Goal: Transaction & Acquisition: Purchase product/service

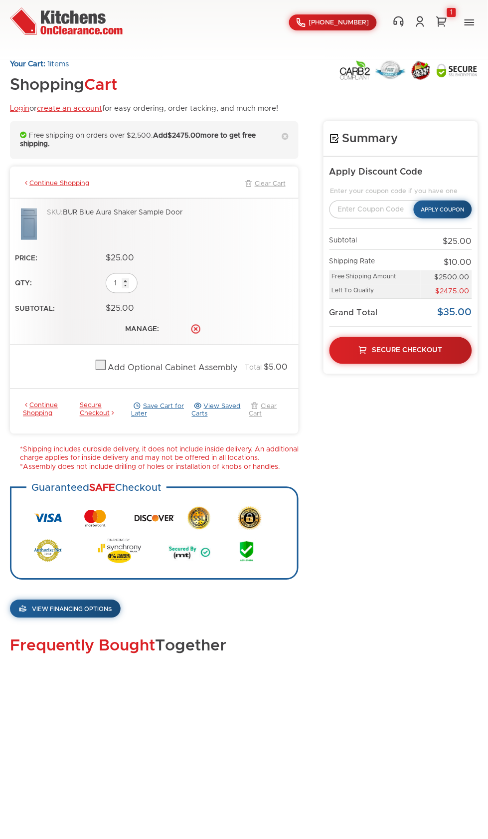
click at [66, 487] on div "Guaranteed SAFE Checkout" at bounding box center [154, 533] width 289 height 93
click at [152, 487] on div "Guaranteed SAFE Checkout" at bounding box center [154, 533] width 289 height 93
click at [89, 209] on div "SKU: BUR Blue Aura Shaker Sample Door" at bounding box center [170, 226] width 247 height 34
click at [118, 539] on img at bounding box center [120, 551] width 44 height 25
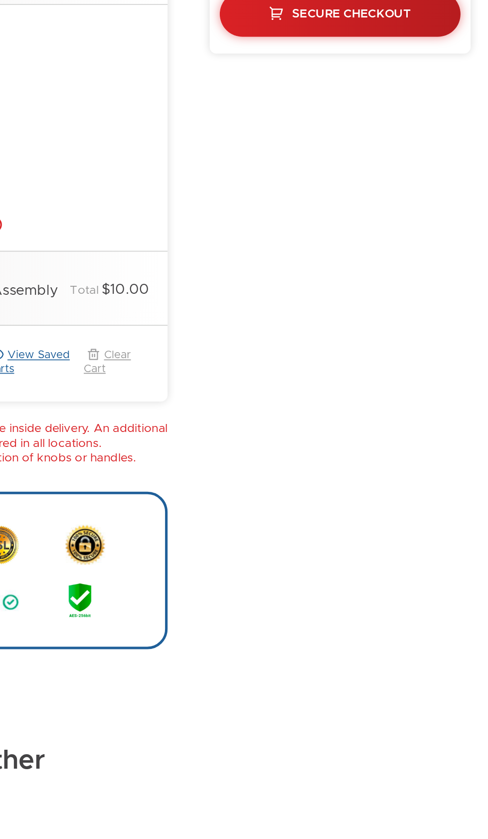
click at [402, 710] on div "Summary Apply Discount Code Enter your coupon code if you have one Apply Coupon…" at bounding box center [244, 452] width 468 height 663
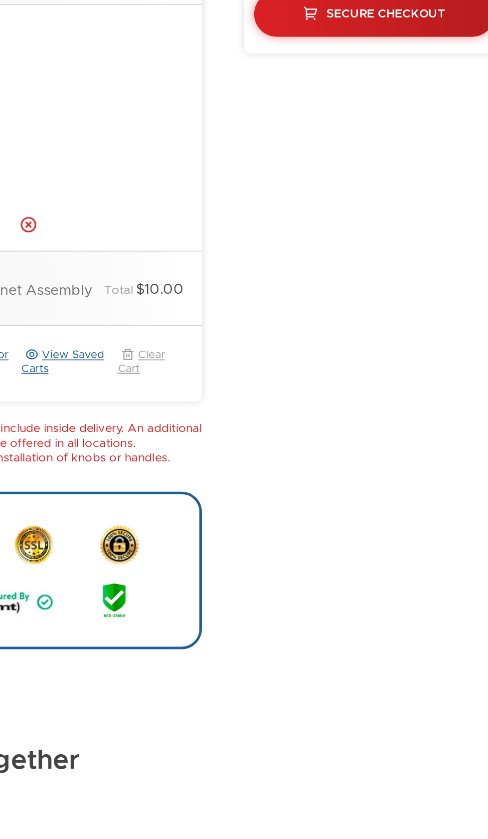
click at [234, 509] on div "Add Optional Cabinet Assembly" at bounding box center [169, 514] width 130 height 10
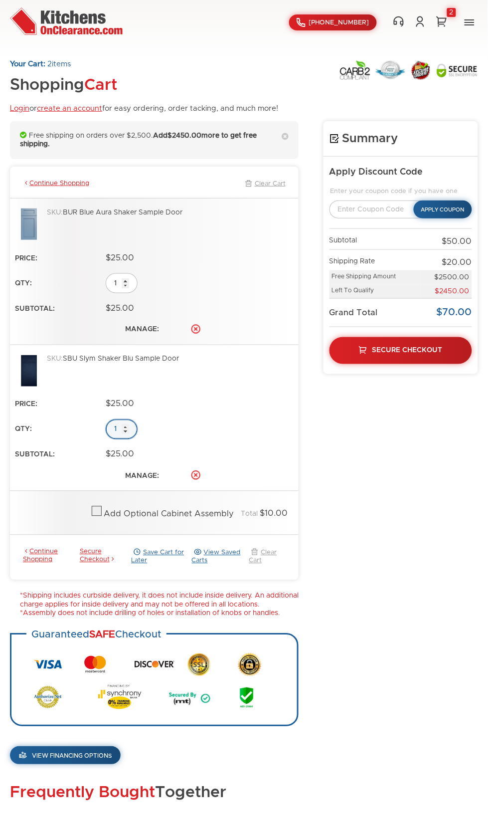
click at [117, 420] on input "1" at bounding box center [122, 430] width 32 height 20
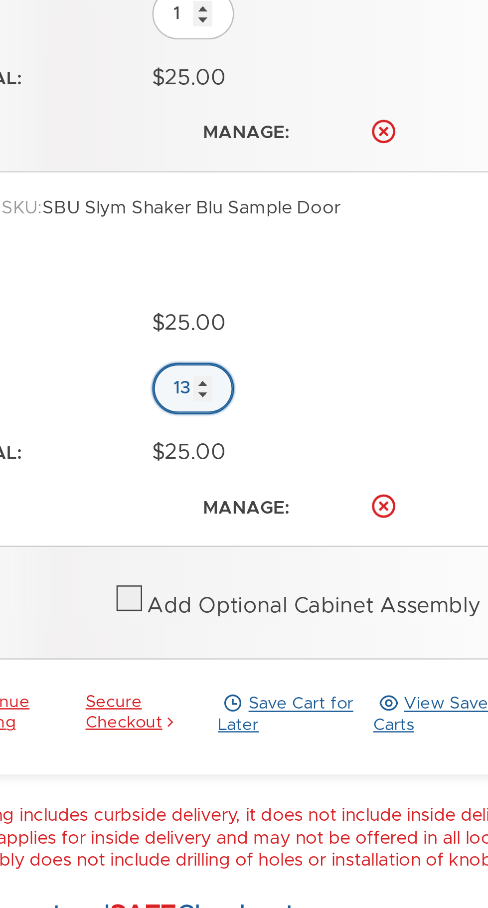
type input "13"
click at [91, 394] on td "$25.00" at bounding box center [154, 404] width 289 height 20
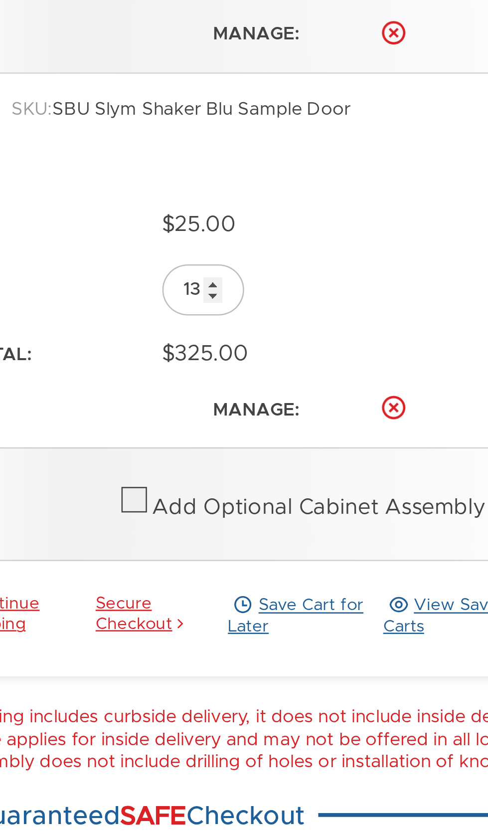
click at [204, 653] on img at bounding box center [199, 665] width 23 height 25
click at [192, 525] on section "Free shipping on orders over $2,500. Add $2150.00 more to get free shipping. Co…" at bounding box center [154, 443] width 289 height 644
click at [79, 650] on ul at bounding box center [154, 682] width 246 height 65
click at [106, 655] on div "Guaranteed SAFE Checkout" at bounding box center [154, 680] width 289 height 93
click at [133, 670] on section "Free shipping on orders over $2,500. Add $2150.00 more to get free shipping. Co…" at bounding box center [154, 443] width 289 height 644
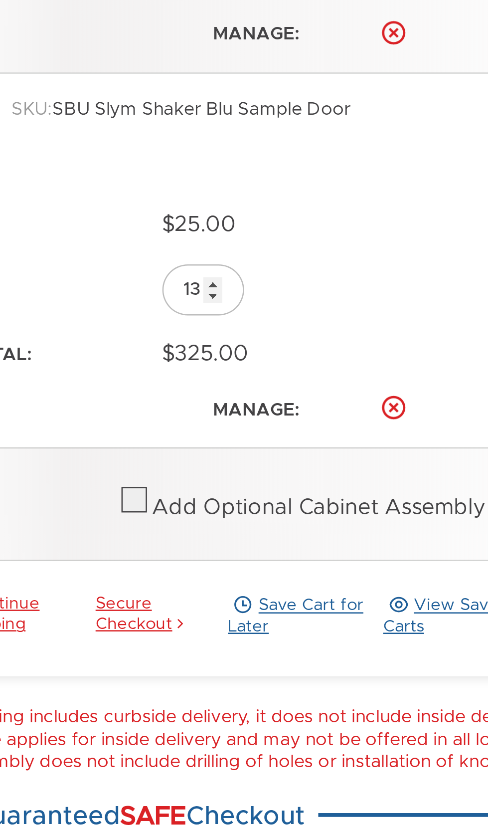
click at [134, 672] on section "Free shipping on orders over $2,500. Add $2150.00 more to get free shipping. Co…" at bounding box center [154, 443] width 289 height 644
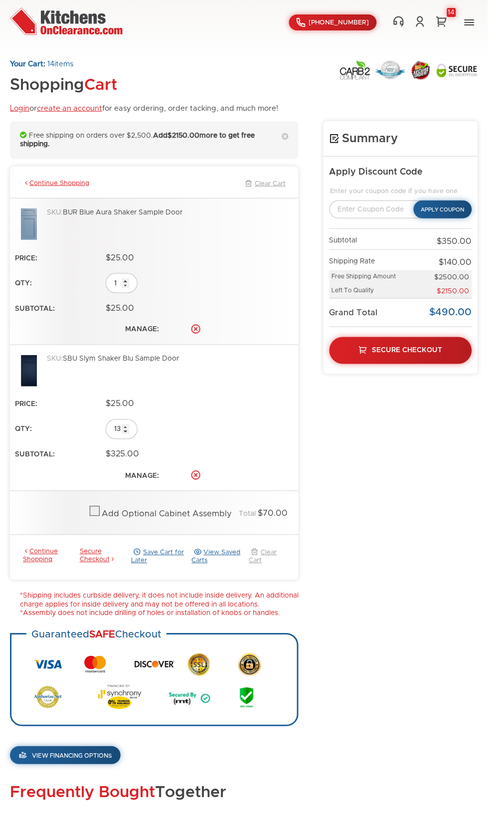
click at [165, 785] on div "Frequently Bought Together" at bounding box center [244, 809] width 468 height 49
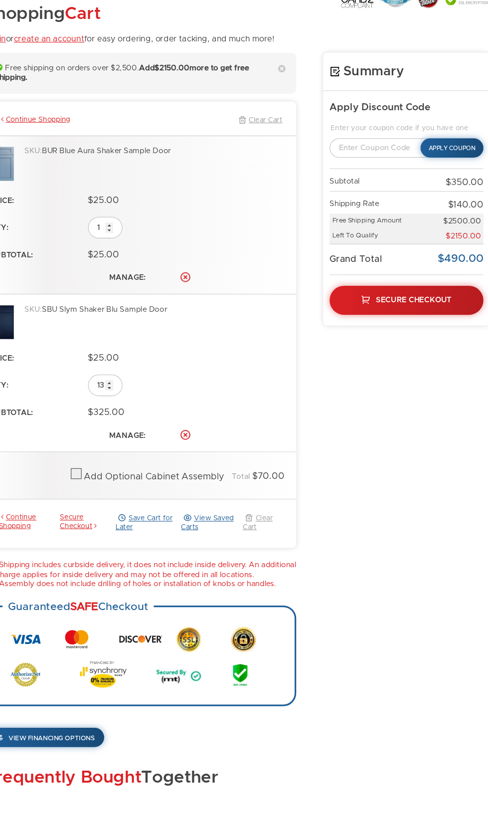
click at [67, 812] on body "Shop Online Kitchen Cabinets Kitchen Sinks & Faucets Knobs & Handles Bathroom P…" at bounding box center [244, 419] width 488 height 839
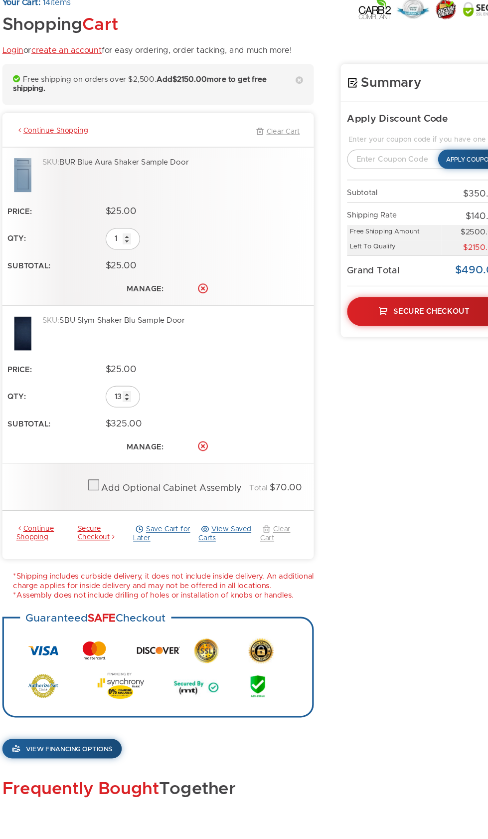
click at [272, 821] on body "Shop Online Kitchen Cabinets Kitchen Sinks & Faucets Knobs & Handles Bathroom P…" at bounding box center [244, 419] width 488 height 839
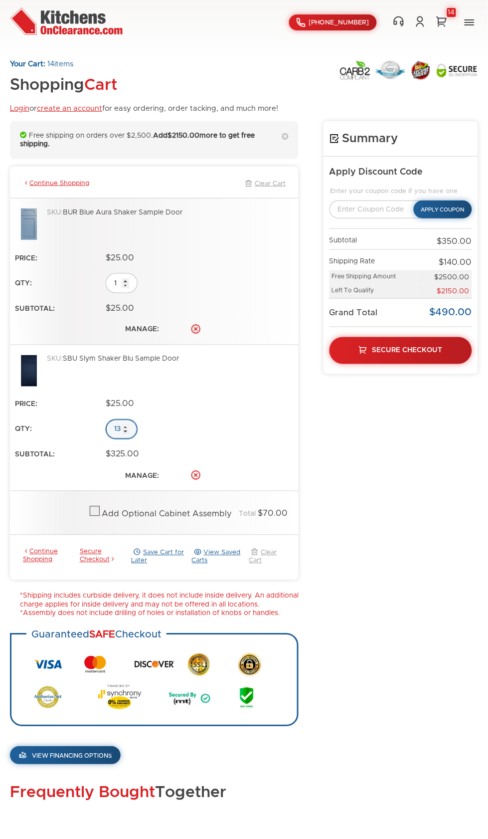
click at [117, 420] on input "13" at bounding box center [122, 430] width 32 height 20
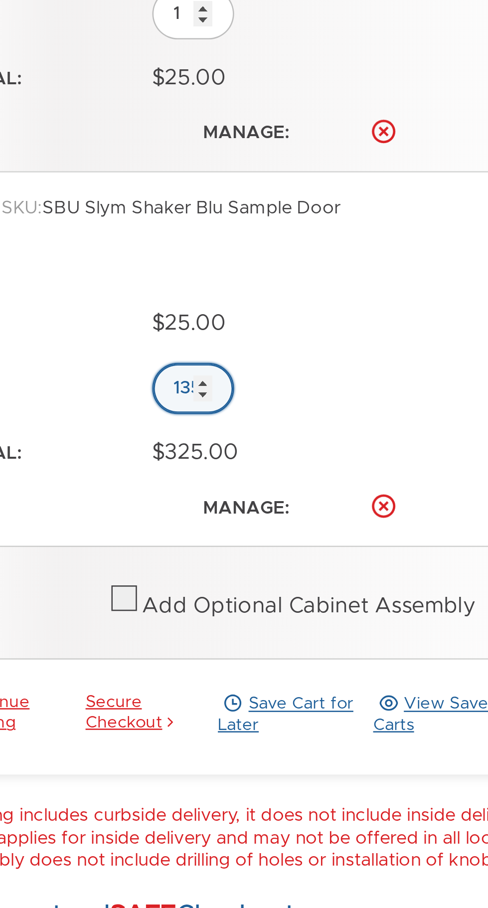
type input "135"
click at [83, 496] on td "Add Optional Cabinet Assembly Total $70.00" at bounding box center [154, 512] width 289 height 33
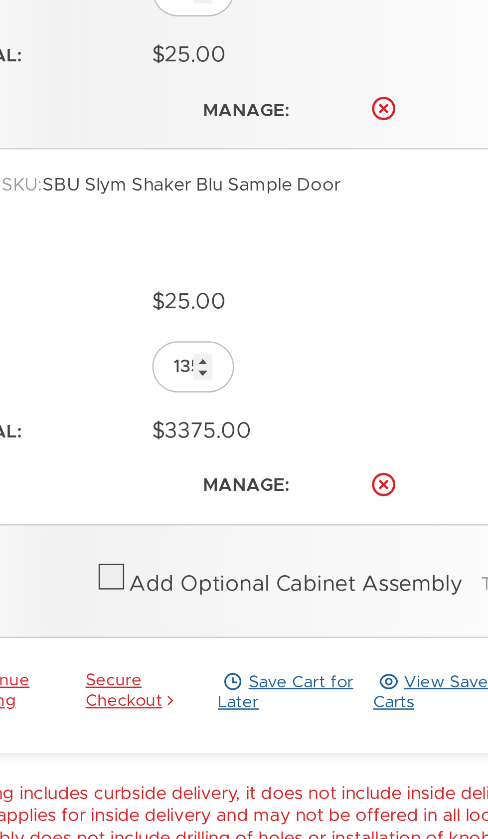
click at [171, 649] on img at bounding box center [155, 656] width 40 height 14
